Goal: Communication & Community: Answer question/provide support

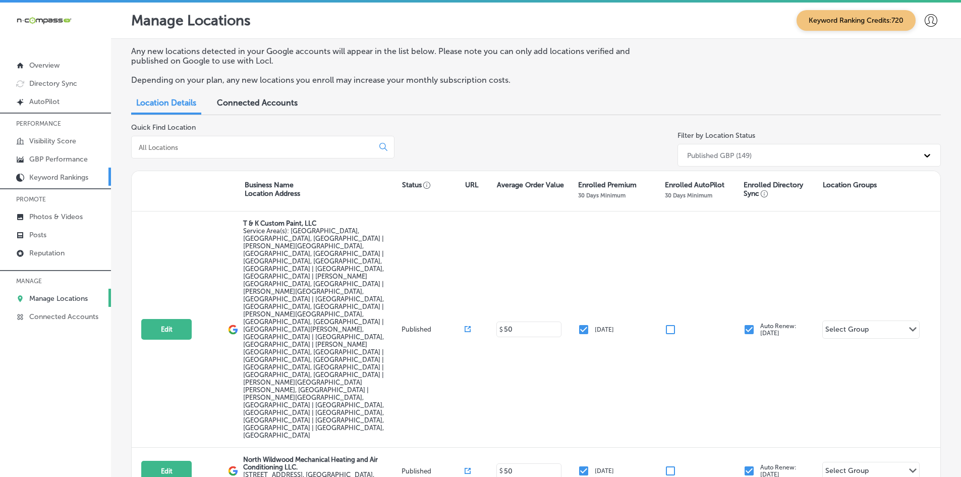
click at [65, 179] on p "Keyword Rankings" at bounding box center [58, 177] width 59 height 9
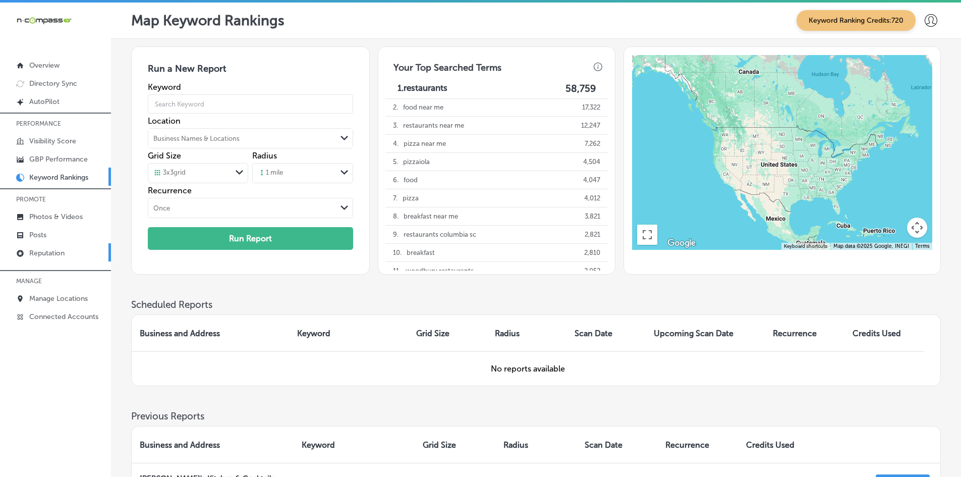
click at [57, 255] on p "Reputation" at bounding box center [46, 253] width 35 height 9
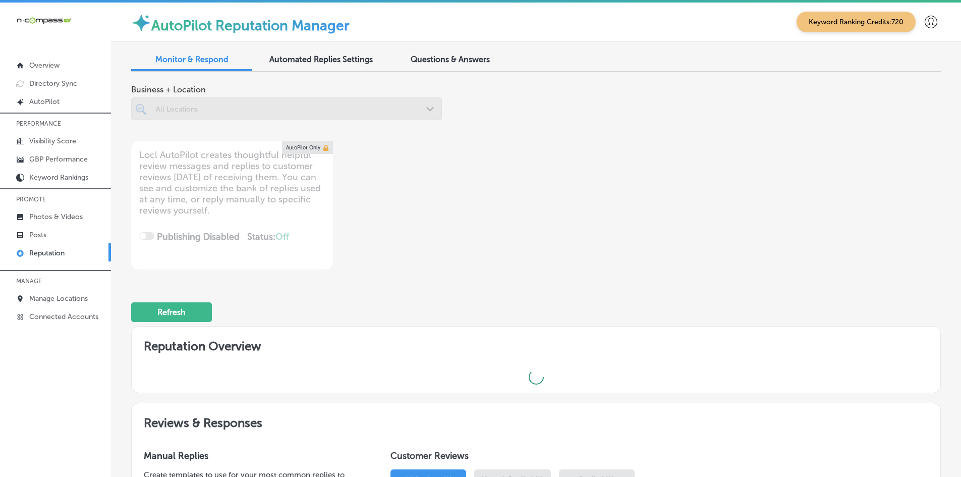
click at [432, 54] on span "Questions & Answers" at bounding box center [450, 59] width 79 height 10
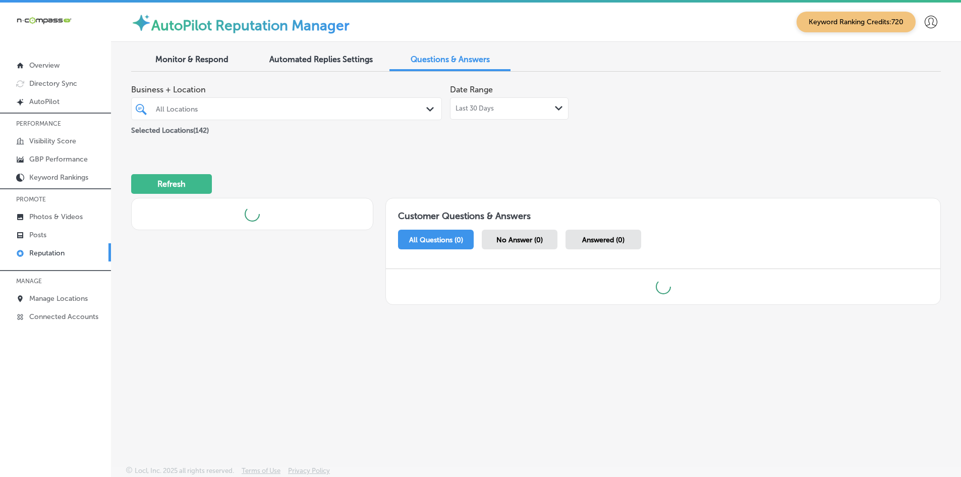
click at [354, 109] on div "All Locations" at bounding box center [291, 108] width 271 height 9
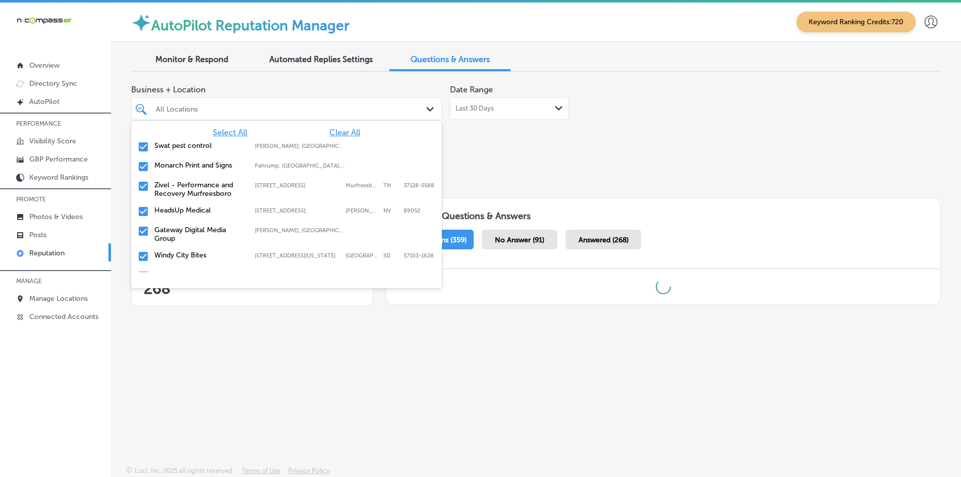
click at [342, 131] on span "Clear All" at bounding box center [344, 133] width 31 height 10
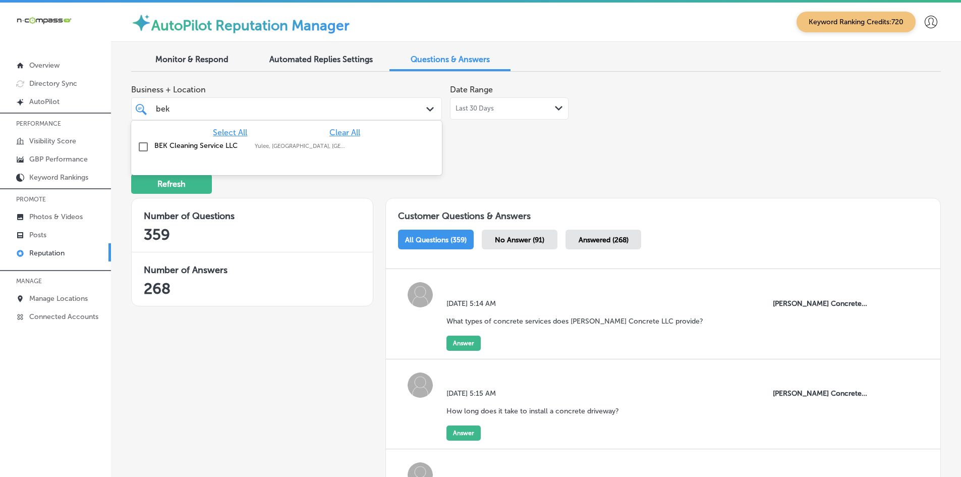
click at [292, 149] on label "Yulee, [GEOGRAPHIC_DATA], [GEOGRAPHIC_DATA] | [PERSON_NAME], [GEOGRAPHIC_DATA],…" at bounding box center [300, 146] width 90 height 7
type input "bek"
click at [567, 165] on div "Refresh" at bounding box center [536, 179] width 810 height 52
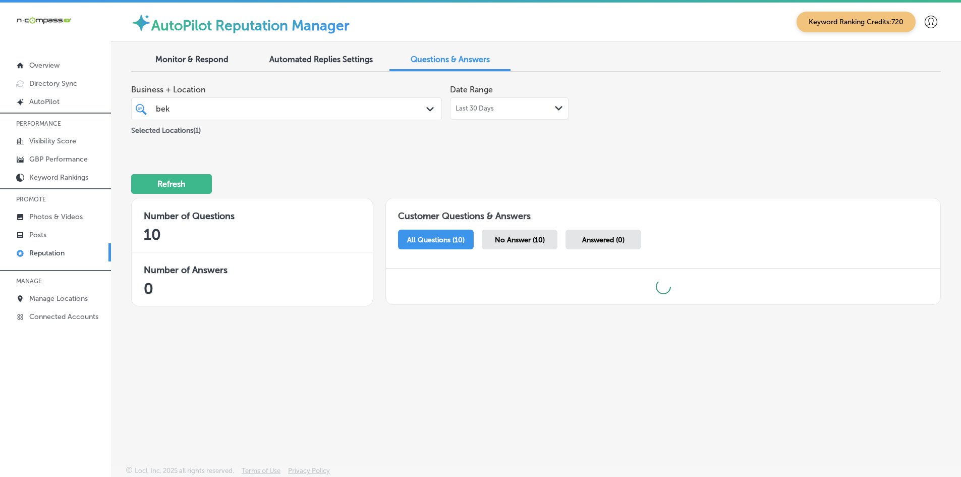
scroll to position [3, 0]
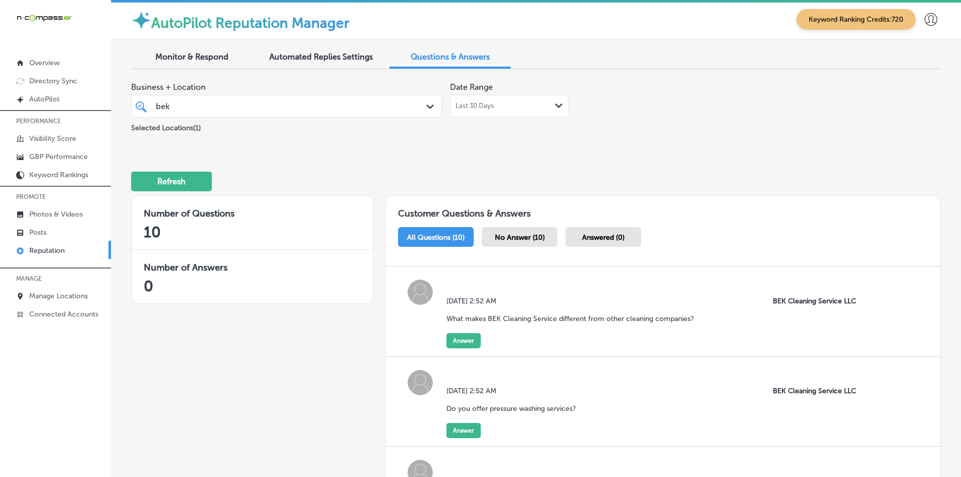
click at [515, 234] on span "No Answer (10)" at bounding box center [520, 237] width 50 height 9
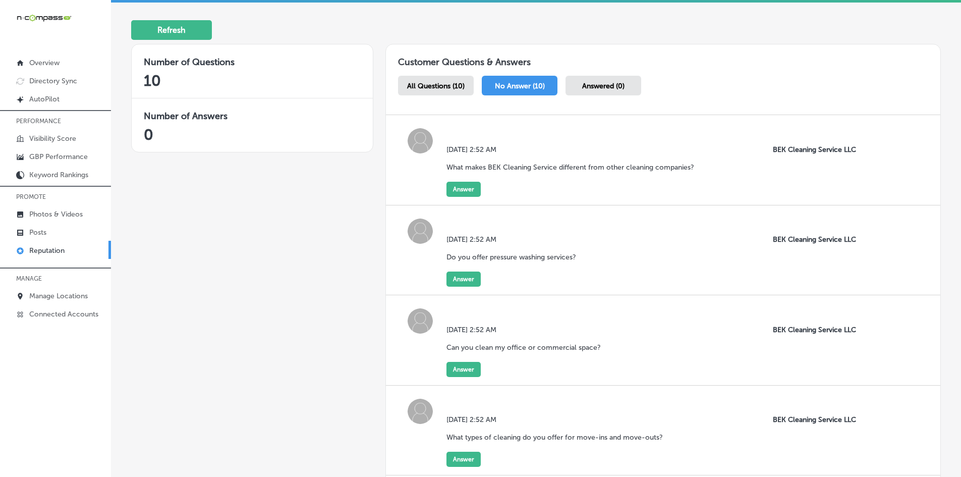
scroll to position [202, 0]
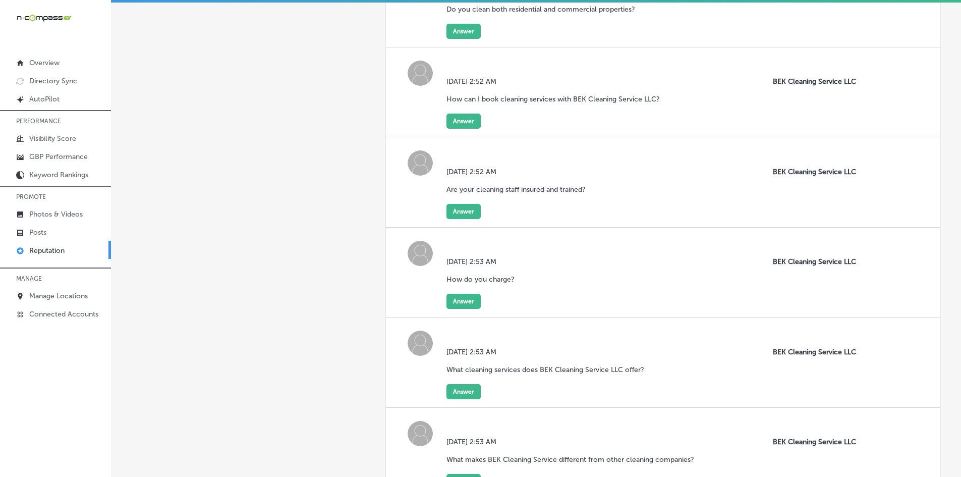
scroll to position [789, 0]
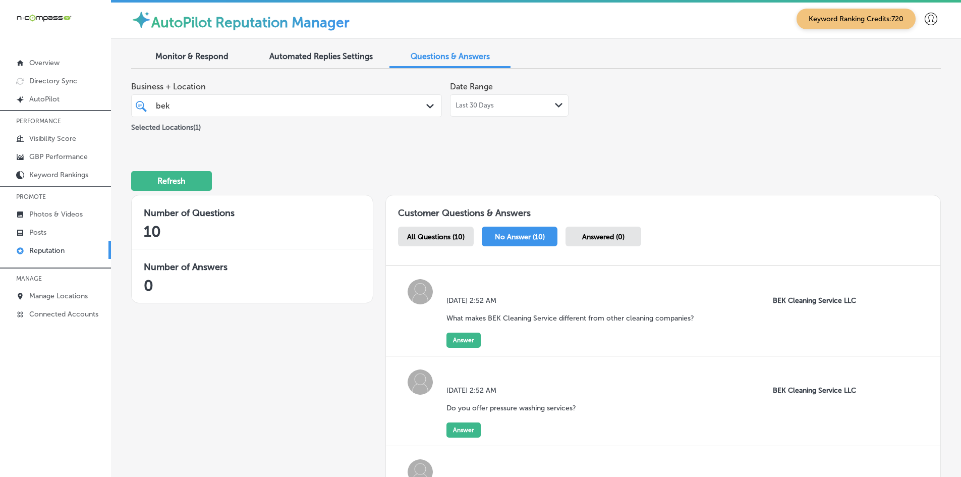
scroll to position [0, 0]
drag, startPoint x: 854, startPoint y: 303, endPoint x: 765, endPoint y: 303, distance: 89.3
click at [773, 303] on p "BEK Cleaning Service LLC" at bounding box center [821, 301] width 96 height 9
click at [50, 138] on p "Visibility Score" at bounding box center [52, 138] width 47 height 9
